Goal: Task Accomplishment & Management: Complete application form

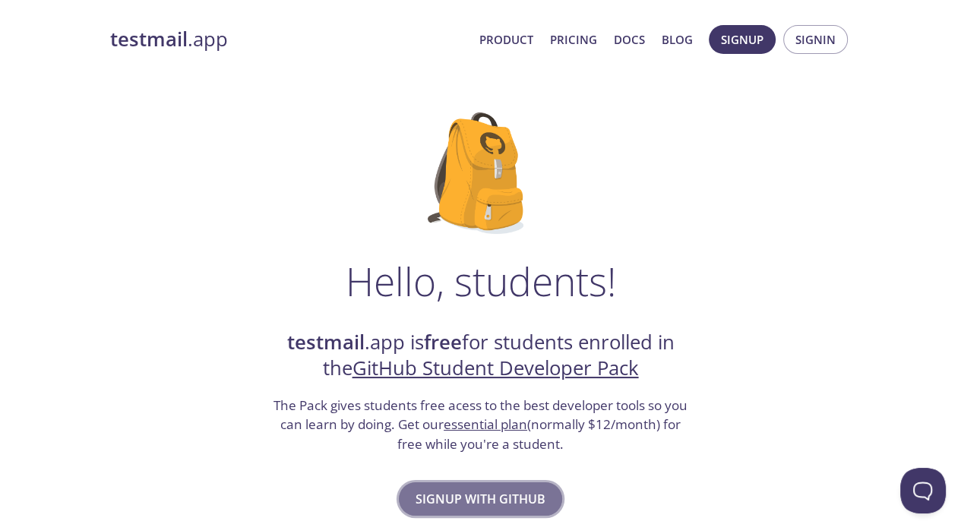
click at [547, 505] on button "Signup with GitHub" at bounding box center [480, 498] width 163 height 33
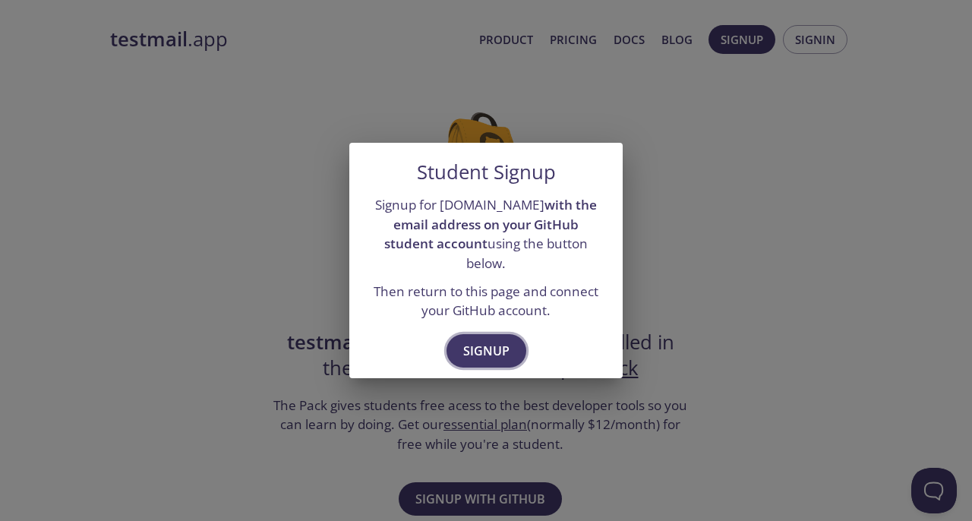
click at [510, 342] on button "Signup" at bounding box center [487, 350] width 80 height 33
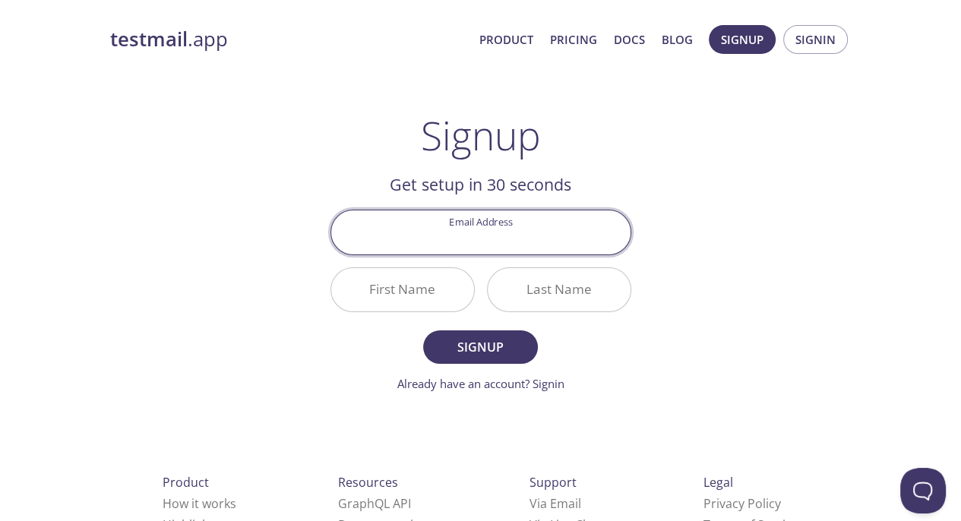
click at [519, 237] on input "Email Address" at bounding box center [480, 231] width 299 height 43
type input "[PERSON_NAME].kitio"
click at [423, 289] on input "First Name" at bounding box center [402, 289] width 143 height 43
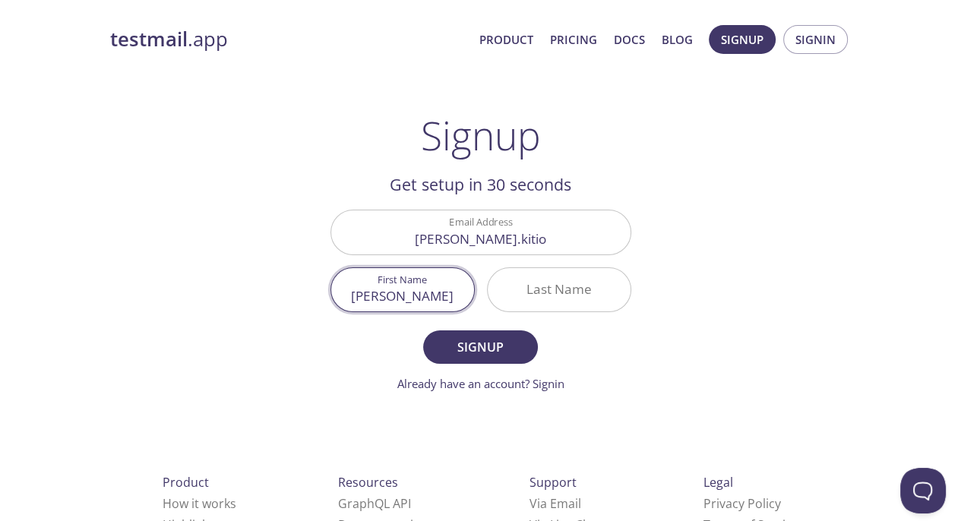
type input "[PERSON_NAME]"
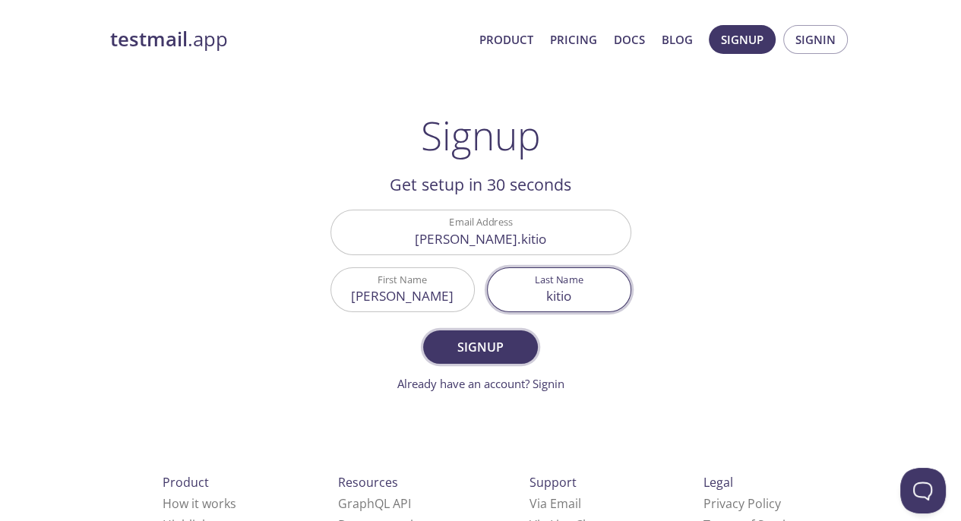
type input "kitio"
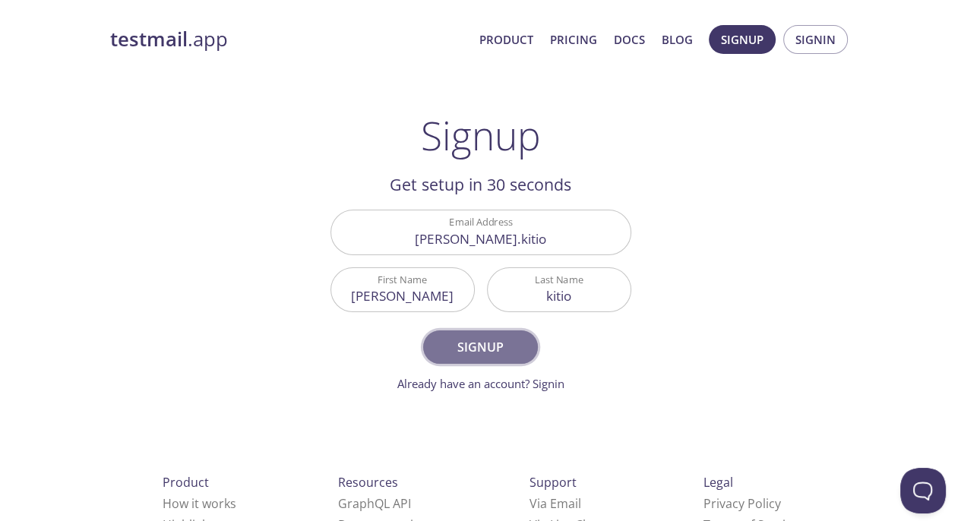
click at [492, 344] on span "Signup" at bounding box center [480, 346] width 80 height 21
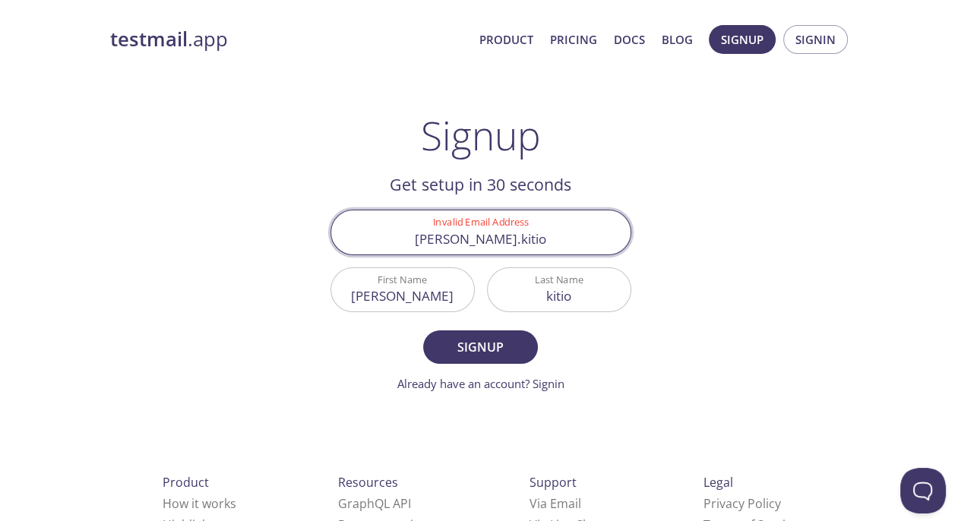
click at [529, 235] on input "[PERSON_NAME].kitio" at bounding box center [480, 231] width 299 height 43
type input "[PERSON_NAME][EMAIL_ADDRESS][DOMAIN_NAME]"
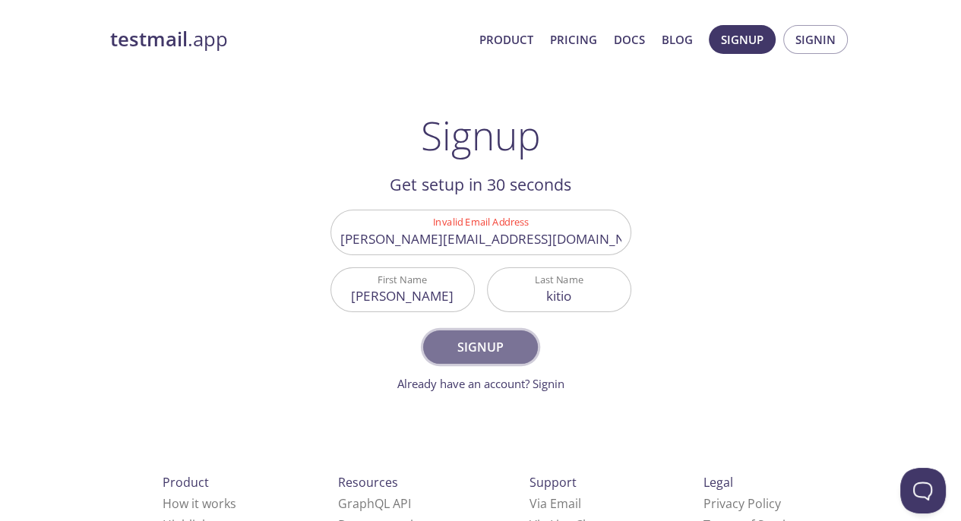
click at [517, 335] on button "Signup" at bounding box center [480, 346] width 114 height 33
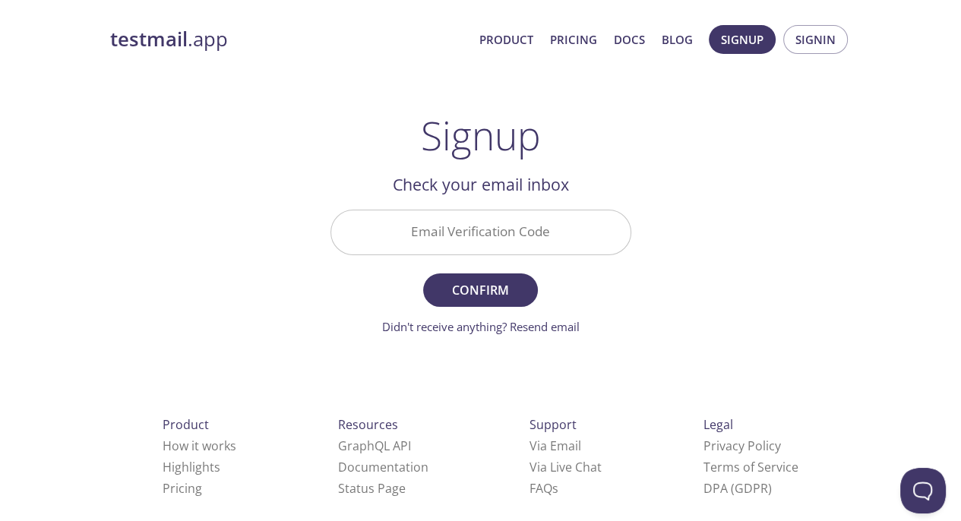
click at [526, 248] on input "Email Verification Code" at bounding box center [480, 231] width 299 height 43
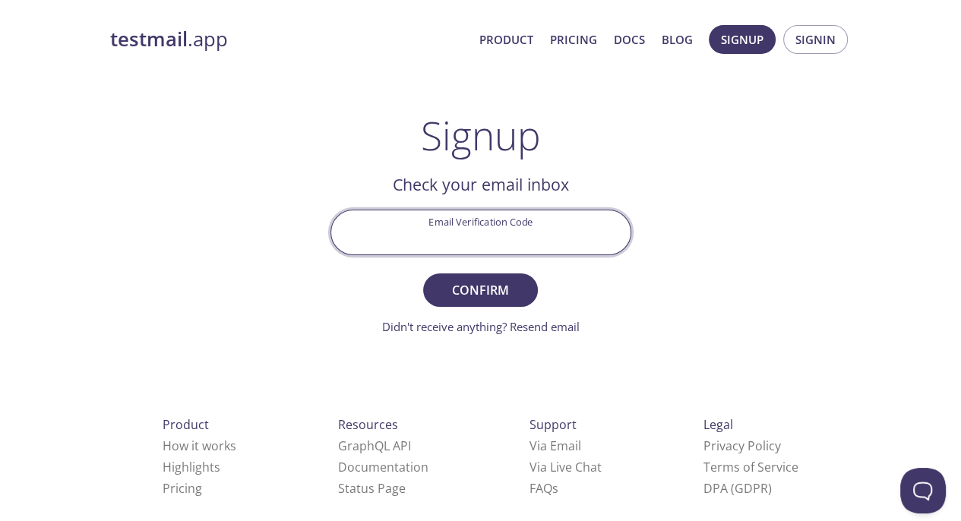
click at [437, 230] on input "Email Verification Code" at bounding box center [480, 231] width 299 height 43
paste input "ND5BRVW"
type input "ND5BRVW"
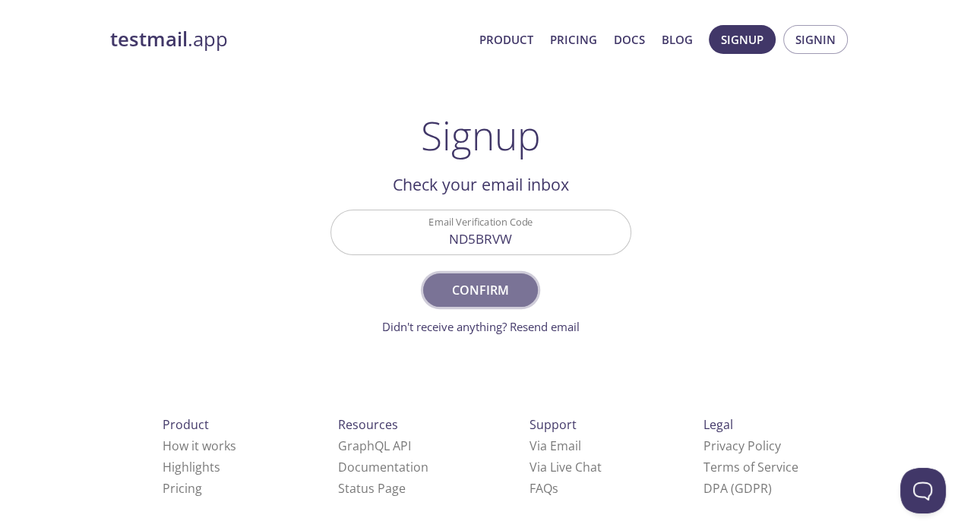
click at [489, 282] on span "Confirm" at bounding box center [480, 289] width 80 height 21
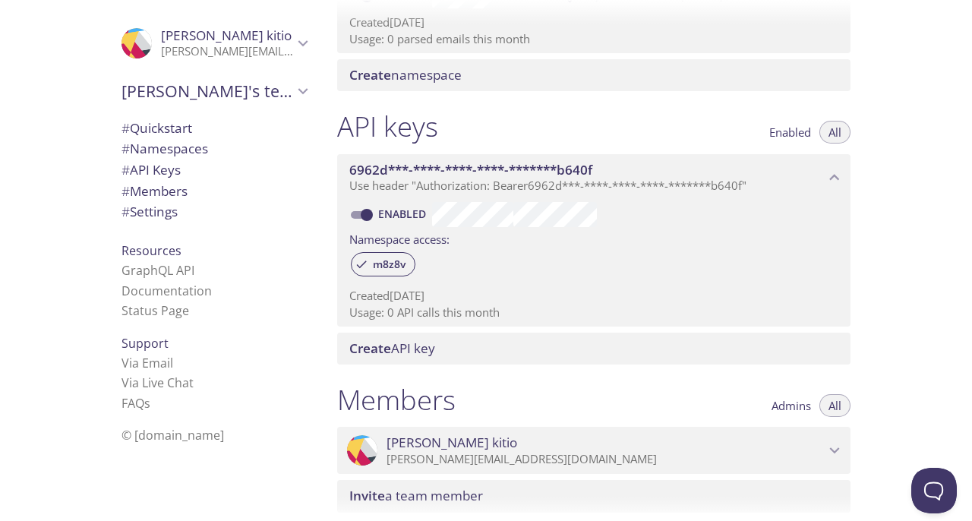
scroll to position [304, 0]
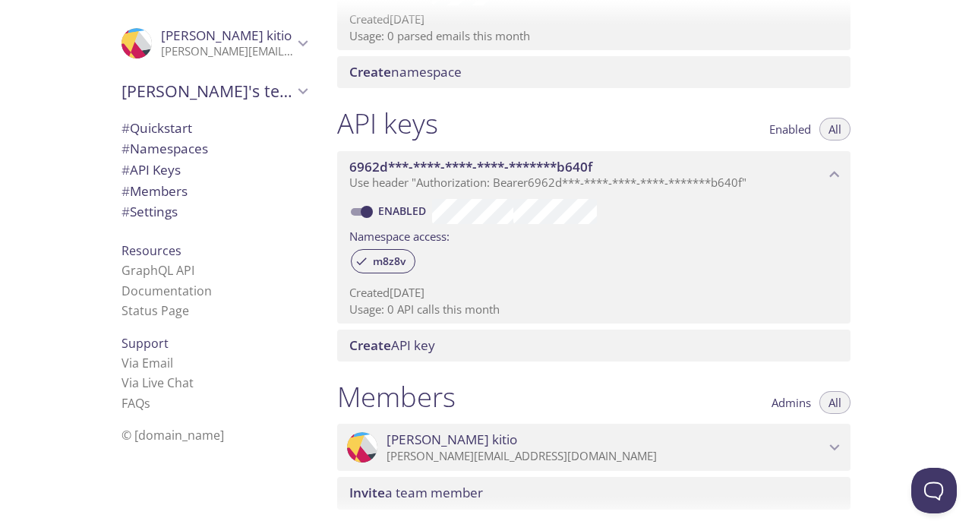
click at [191, 98] on span "Lionel's team" at bounding box center [208, 90] width 172 height 21
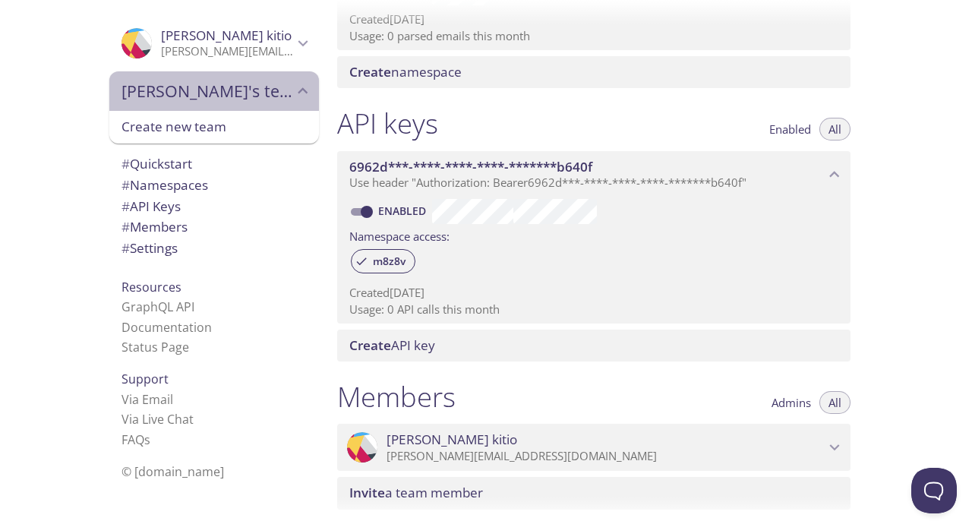
click at [191, 99] on span "Lionel's team" at bounding box center [208, 90] width 172 height 21
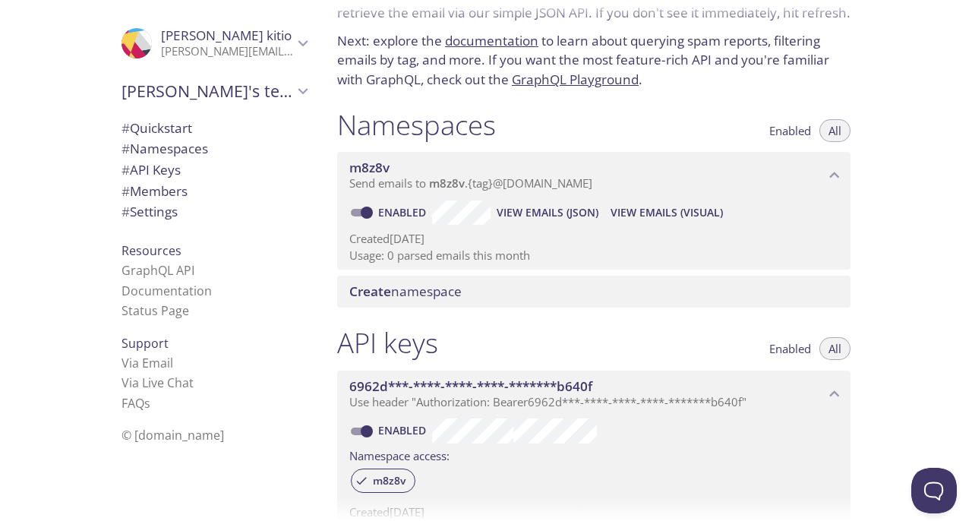
scroll to position [0, 0]
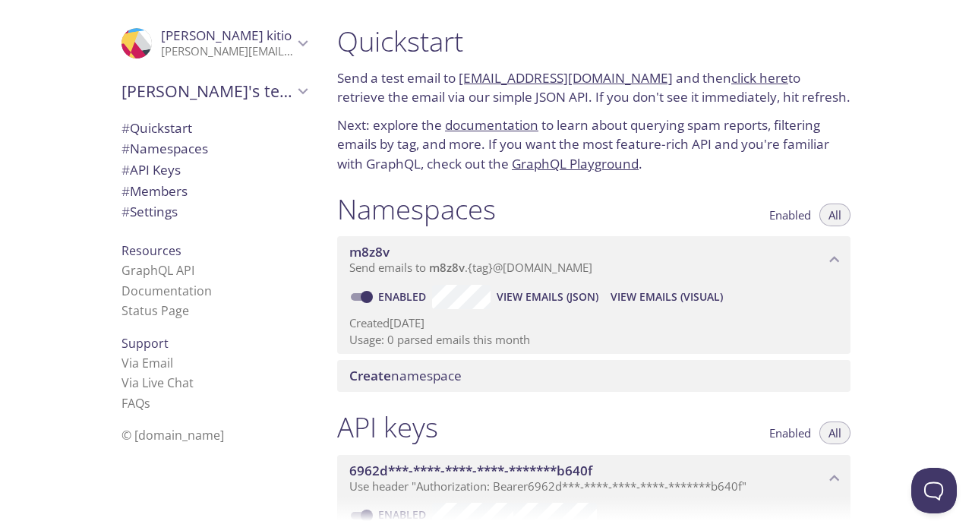
click at [616, 83] on link "m8z8v.test@inbox.testmail.app" at bounding box center [566, 77] width 214 height 17
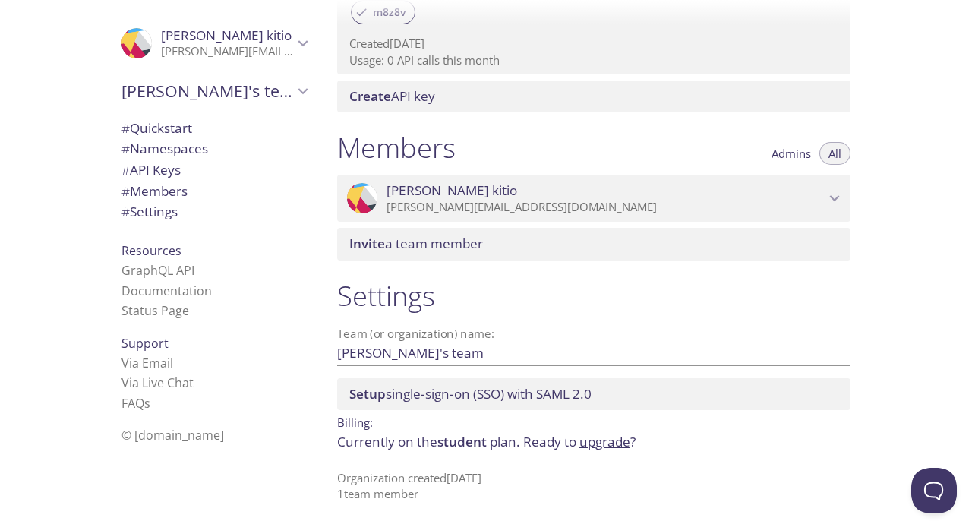
scroll to position [559, 0]
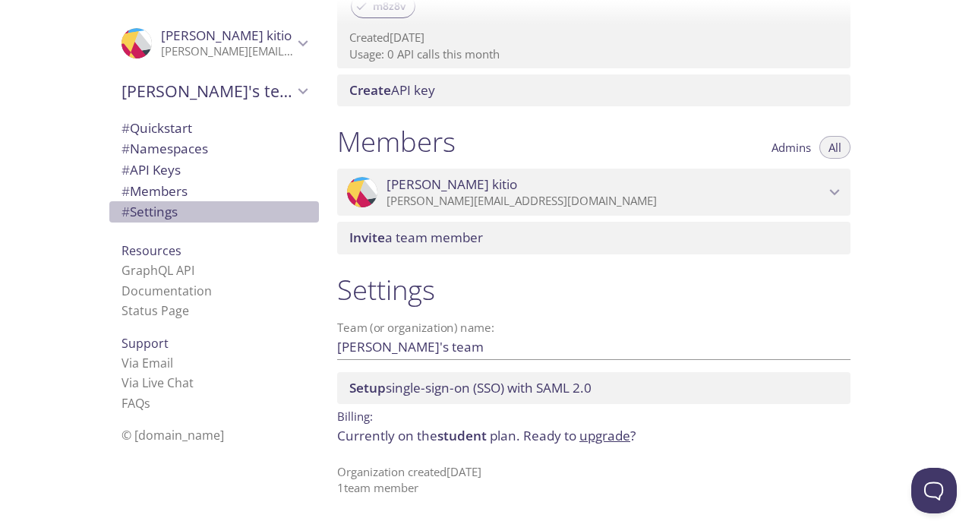
click at [142, 212] on span "# Settings" at bounding box center [150, 211] width 56 height 17
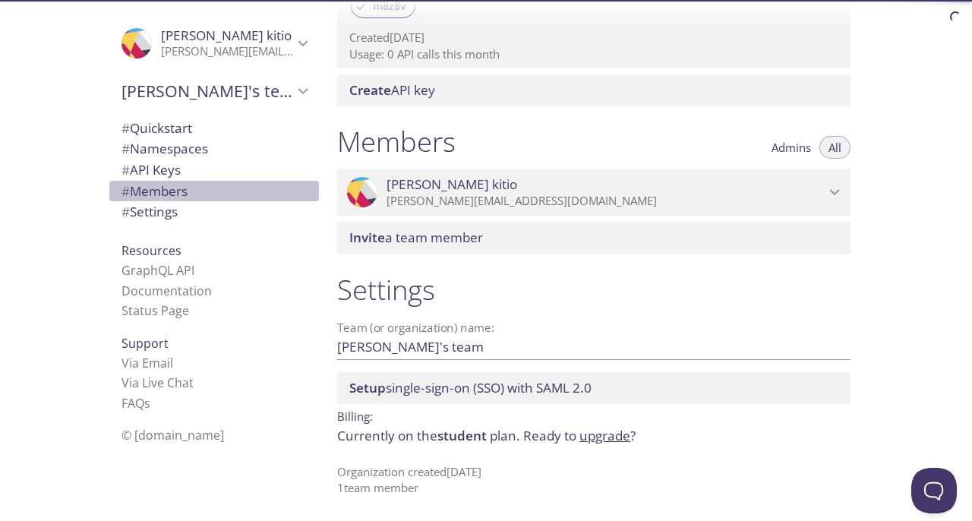
click at [159, 193] on span "# Members" at bounding box center [155, 190] width 66 height 17
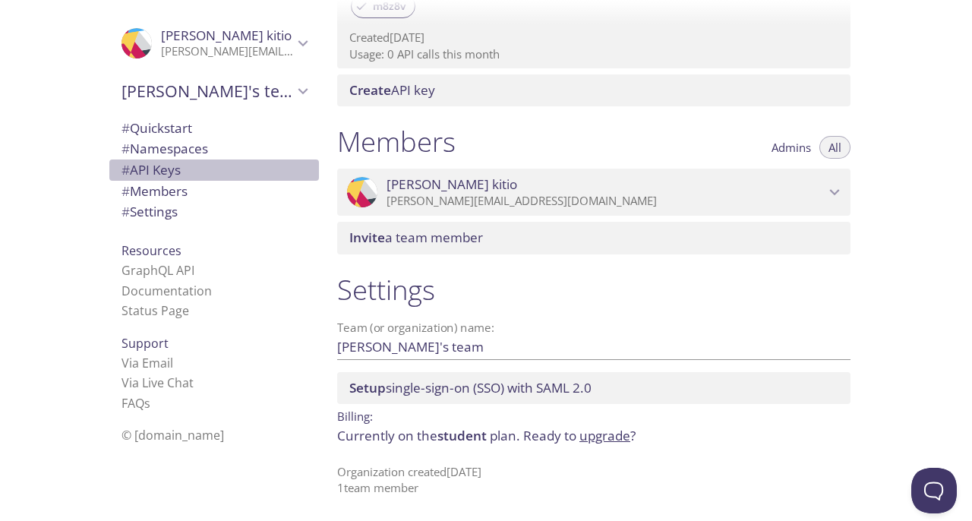
click at [177, 171] on span "# API Keys" at bounding box center [214, 170] width 185 height 20
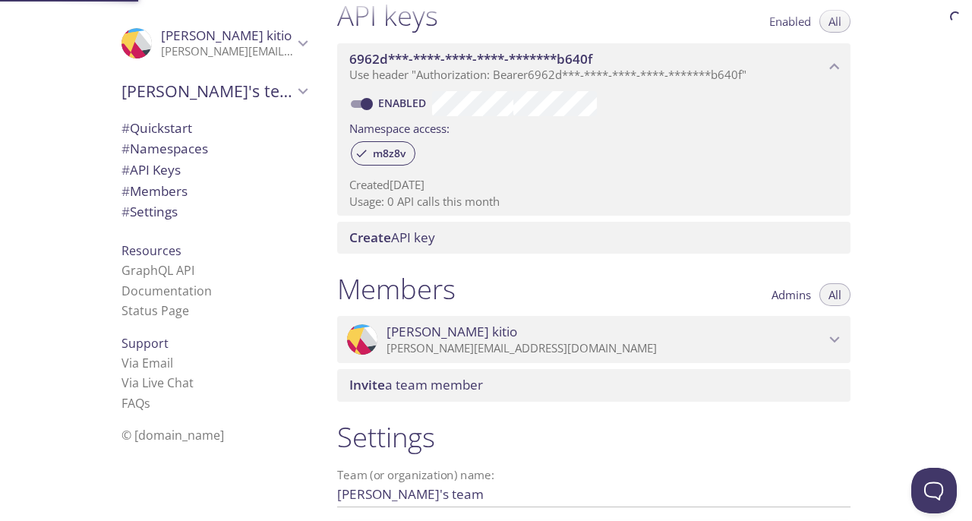
scroll to position [410, 0]
click at [194, 156] on span "# Namespaces" at bounding box center [165, 148] width 87 height 17
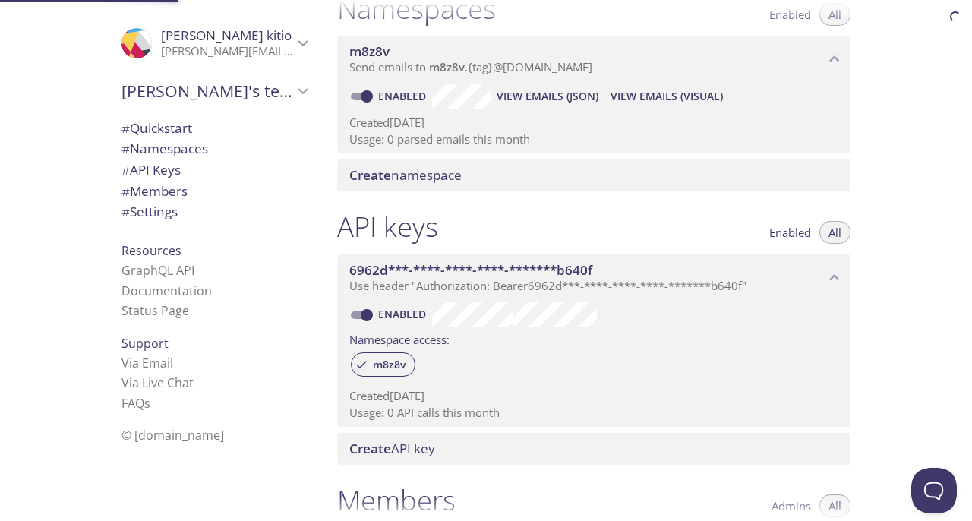
scroll to position [191, 0]
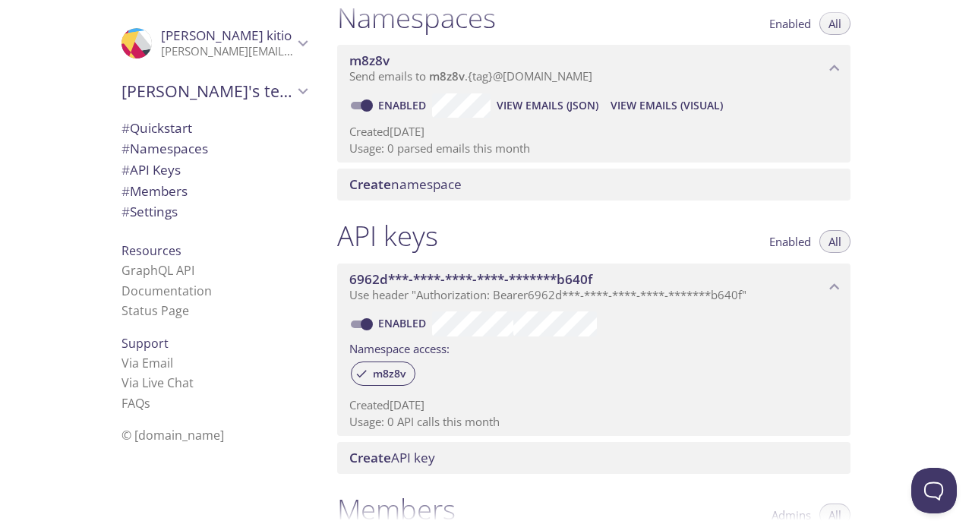
click at [207, 128] on span "# Quickstart" at bounding box center [214, 128] width 185 height 20
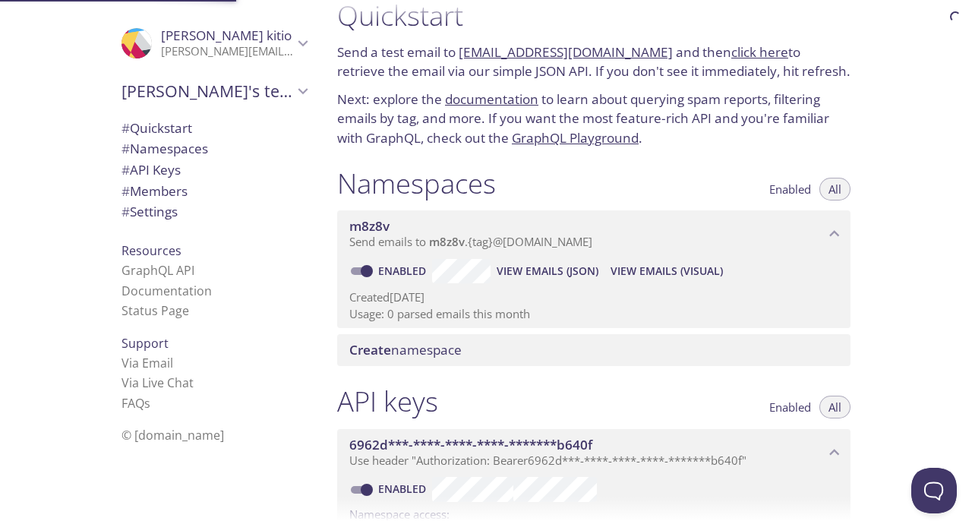
scroll to position [24, 0]
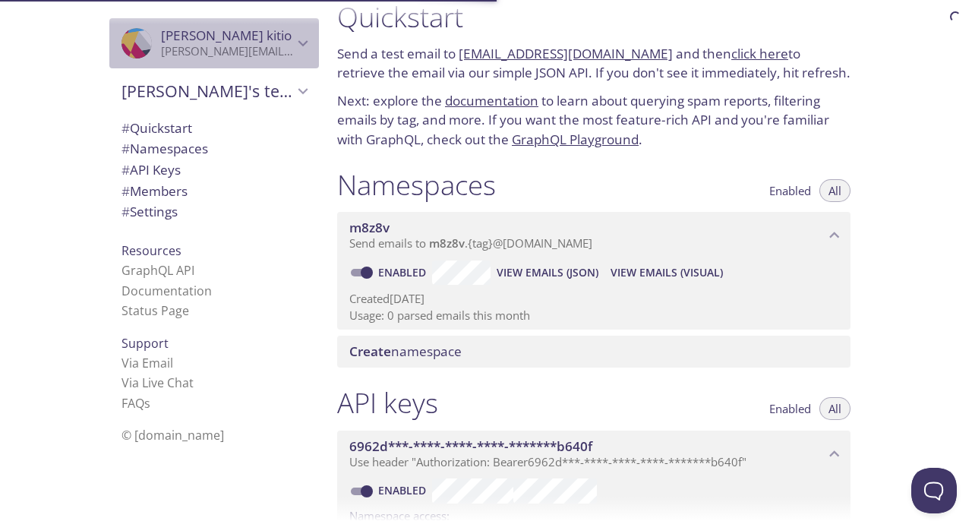
click at [293, 51] on icon "Lionel kitio" at bounding box center [303, 43] width 20 height 20
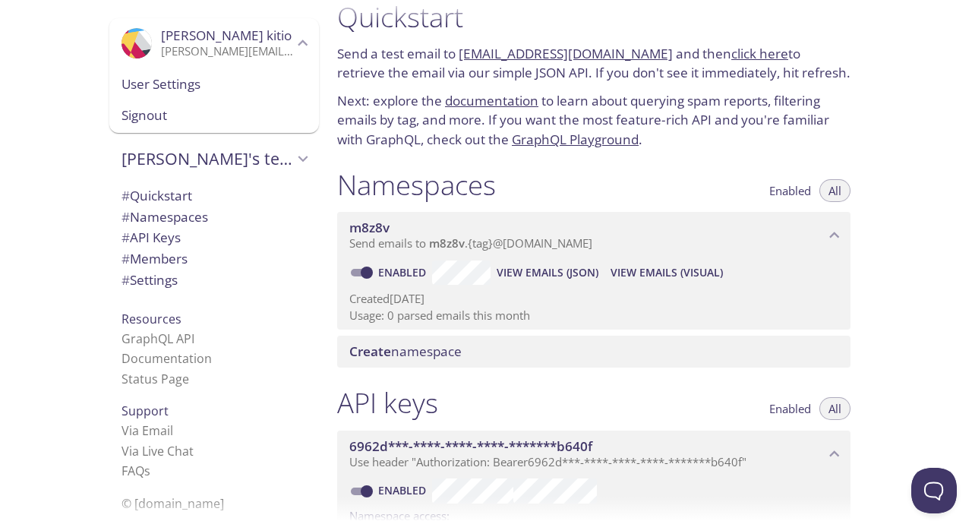
click at [55, 183] on div ".cls-1 { fill: #6d5ca8; } .cls-2 { fill: #3fc191; } .cls-3 { fill: #3b4752; } .…" at bounding box center [162, 260] width 325 height 521
